Goal: Task Accomplishment & Management: Use online tool/utility

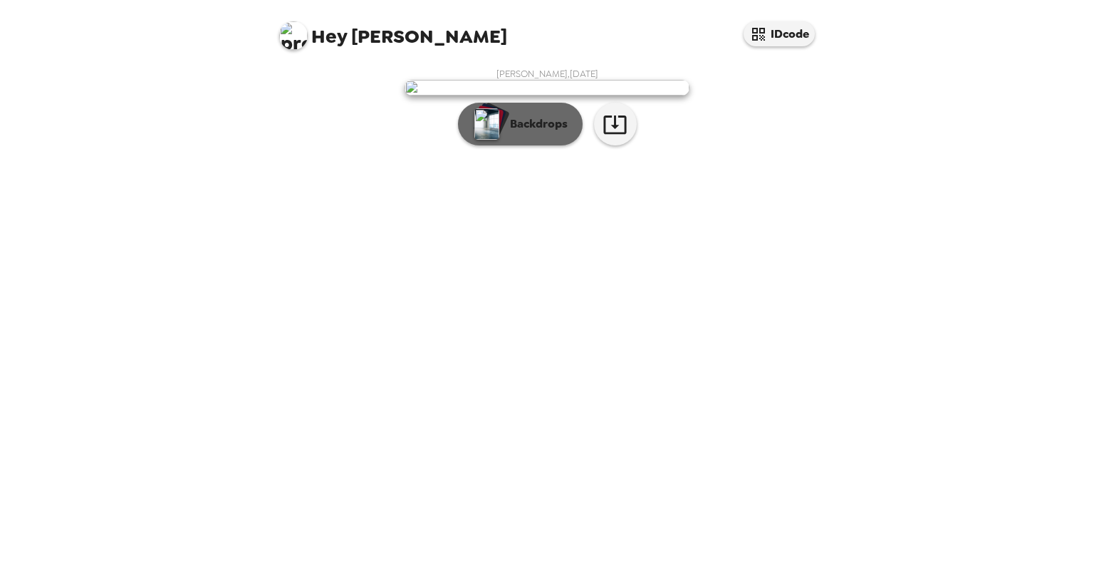
click at [516, 133] on p "Backdrops" at bounding box center [535, 123] width 65 height 17
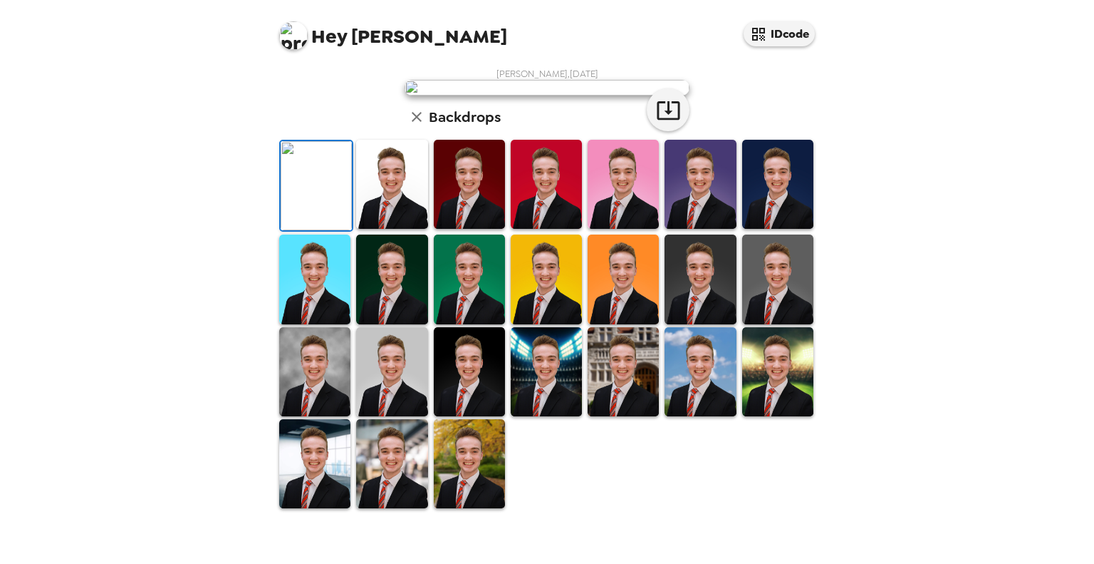
scroll to position [114, 0]
click at [656, 123] on icon "button" at bounding box center [668, 110] width 25 height 25
